Goal: Task Accomplishment & Management: Use online tool/utility

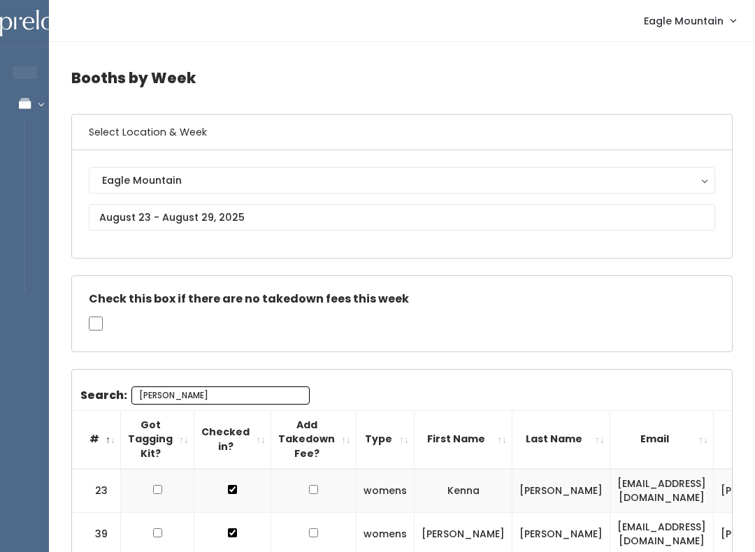
type input "Kenn"
click at [148, 218] on input "text" at bounding box center [402, 217] width 626 height 27
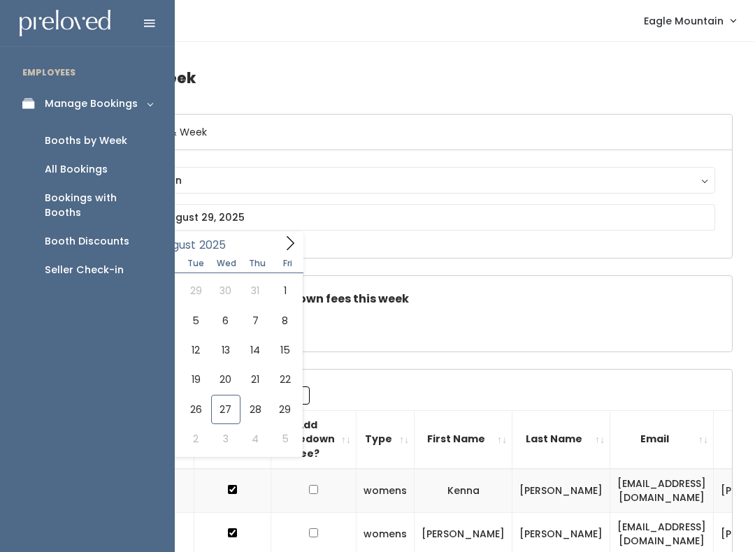
click at [78, 234] on div "Booth Discounts" at bounding box center [87, 241] width 85 height 15
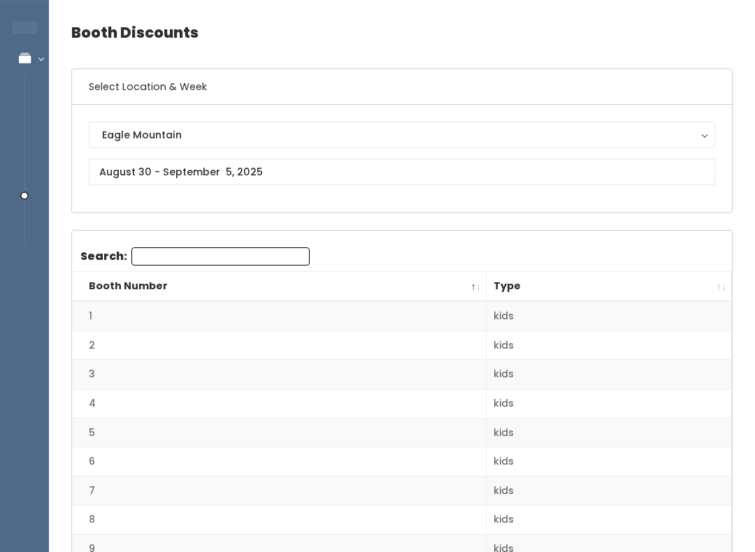
scroll to position [50, 0]
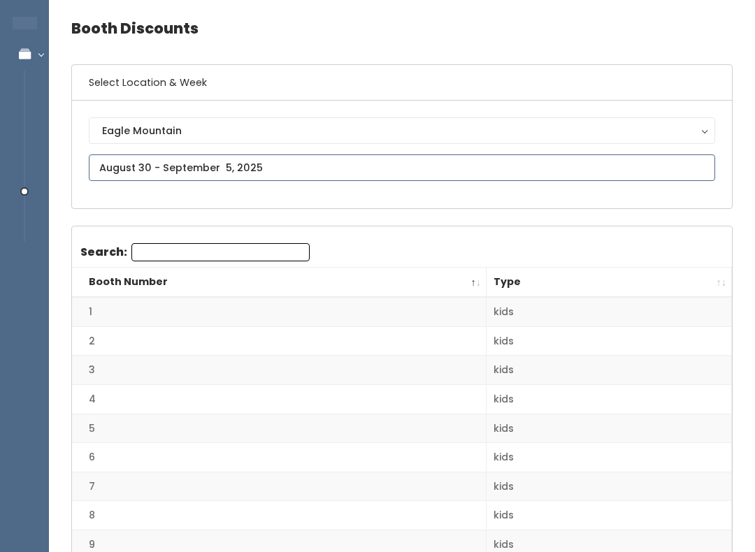
click at [136, 157] on input "text" at bounding box center [402, 167] width 626 height 27
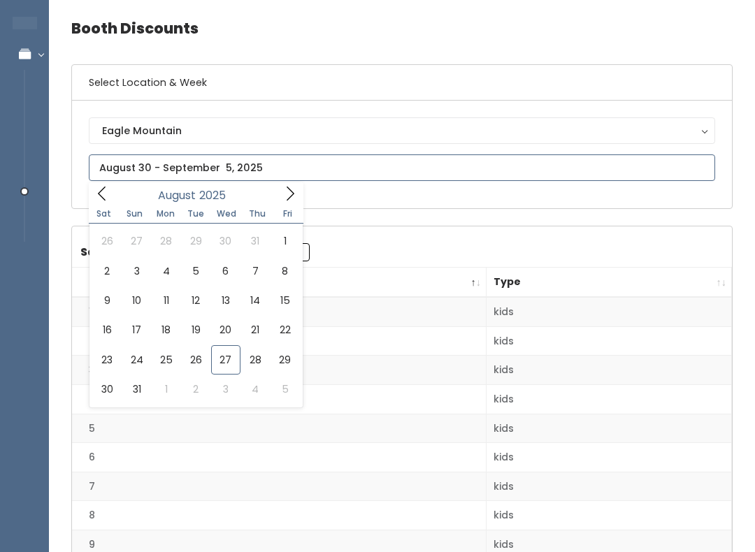
click at [102, 186] on icon at bounding box center [101, 193] width 15 height 15
click at [284, 185] on span at bounding box center [290, 193] width 27 height 22
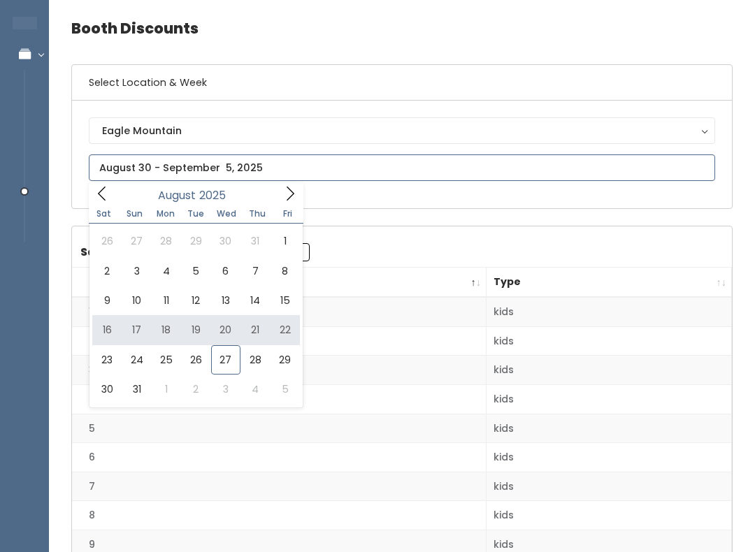
type input "August 16 to August 22"
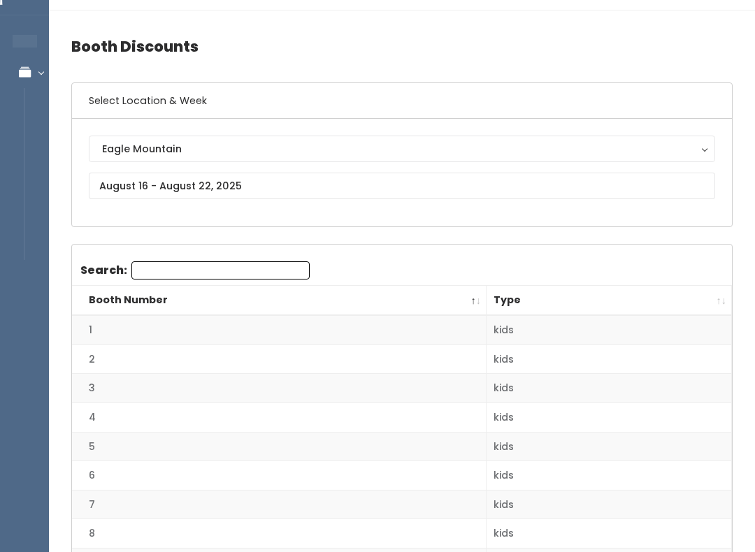
scroll to position [29, 0]
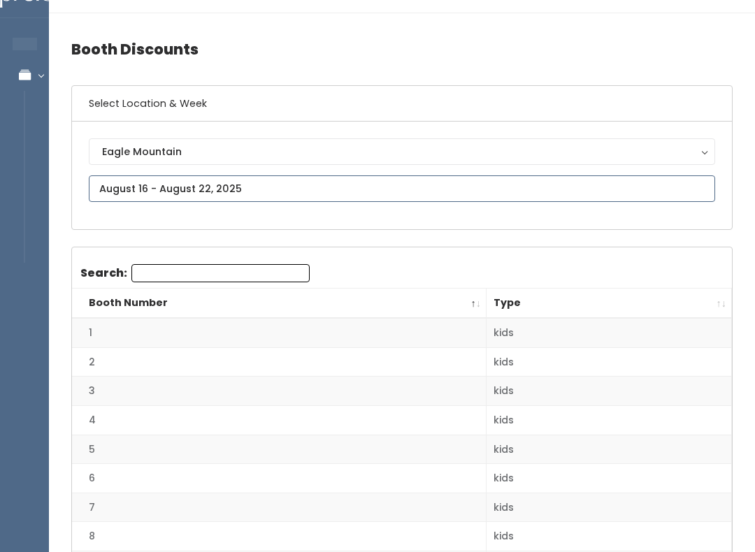
click at [169, 179] on input "text" at bounding box center [402, 188] width 626 height 27
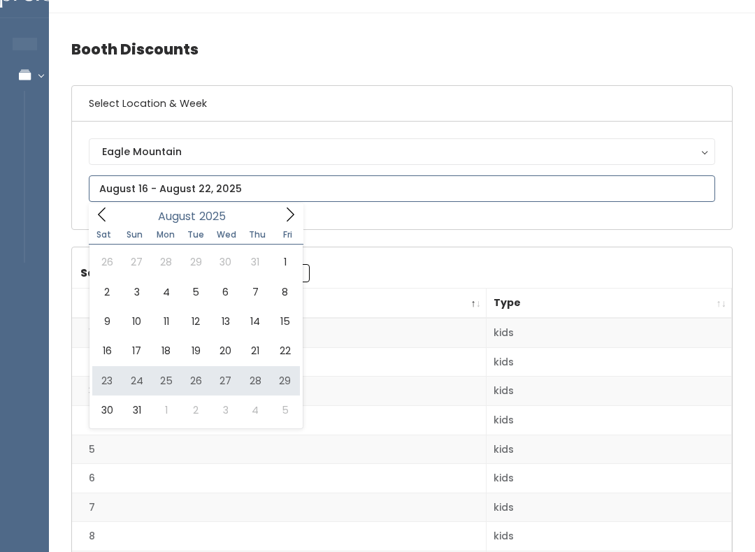
type input "[DATE] to [DATE]"
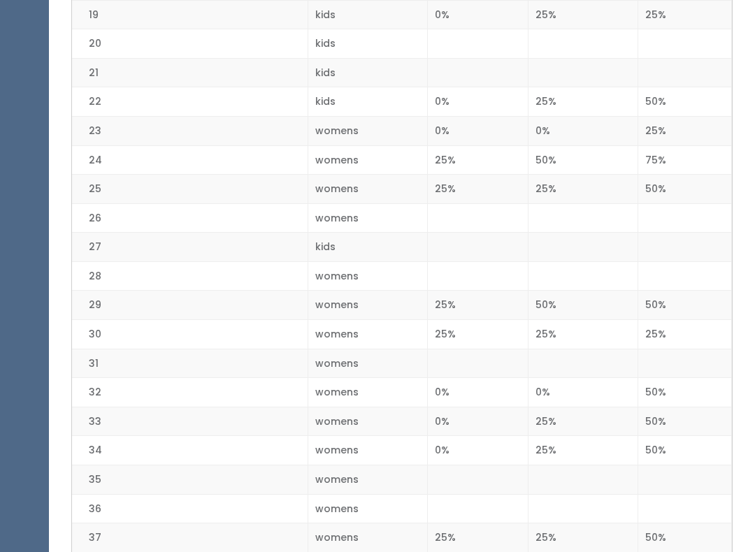
scroll to position [871, 0]
